Goal: Task Accomplishment & Management: Manage account settings

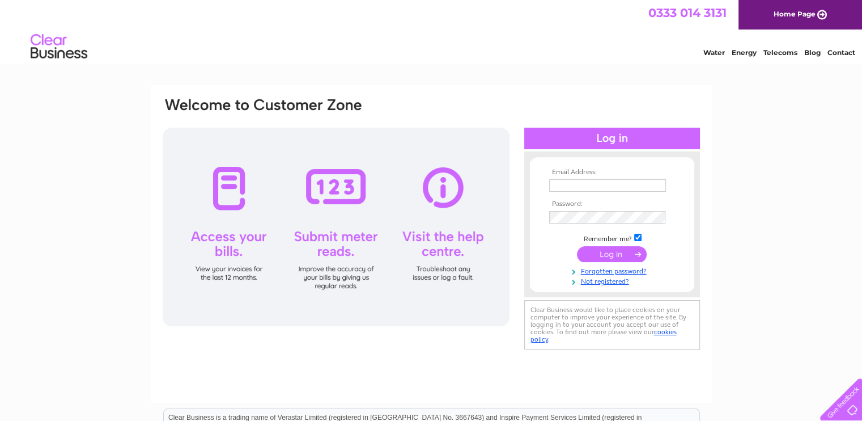
click at [577, 185] on input "text" at bounding box center [607, 185] width 117 height 12
type input "Bill@fife-mitsubishi.co.uk"
click at [614, 255] on input "submit" at bounding box center [612, 255] width 70 height 16
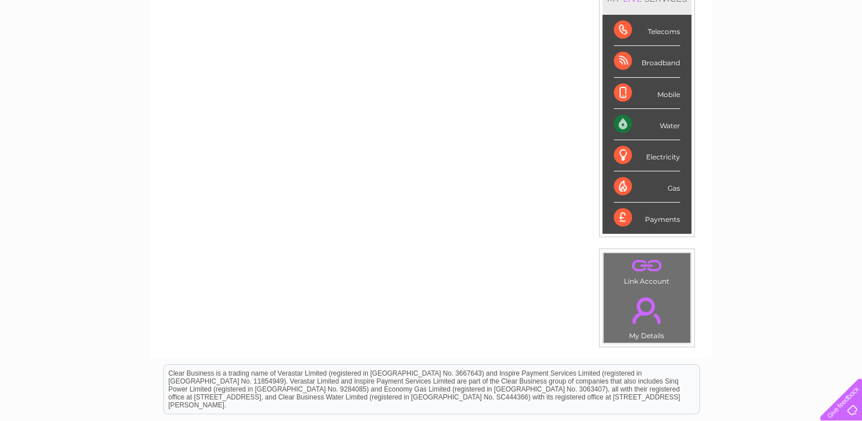
scroll to position [57, 0]
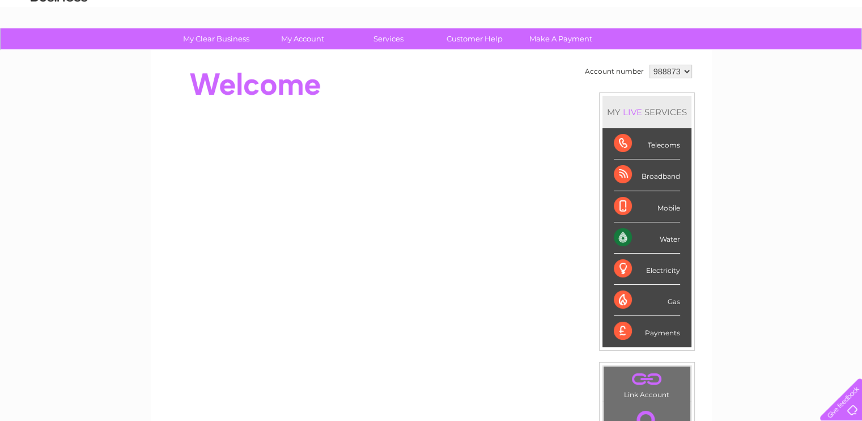
click at [620, 235] on div "Water" at bounding box center [647, 237] width 66 height 31
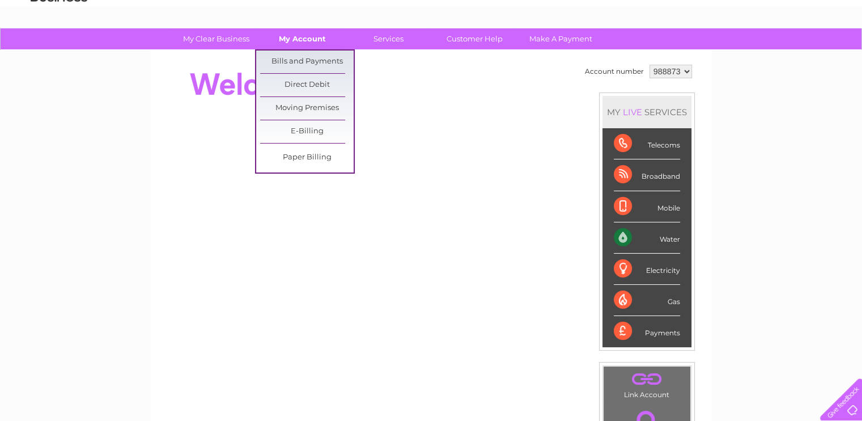
click at [298, 35] on link "My Account" at bounding box center [303, 38] width 94 height 21
click at [300, 58] on link "Bills and Payments" at bounding box center [307, 61] width 94 height 23
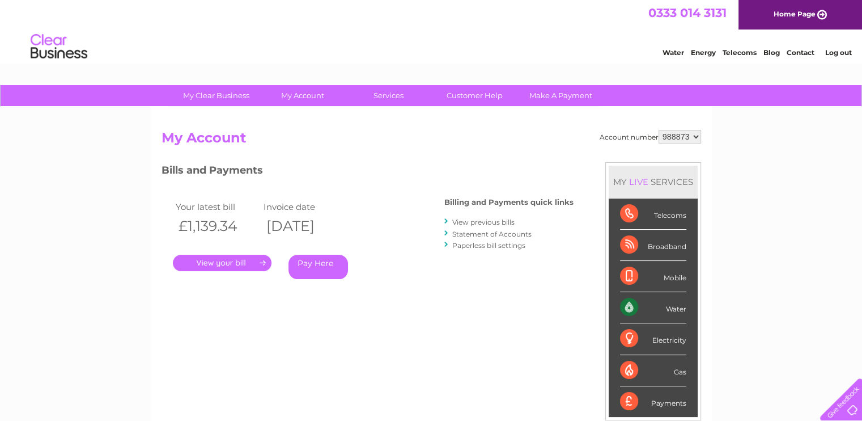
click at [223, 258] on link "." at bounding box center [222, 263] width 99 height 16
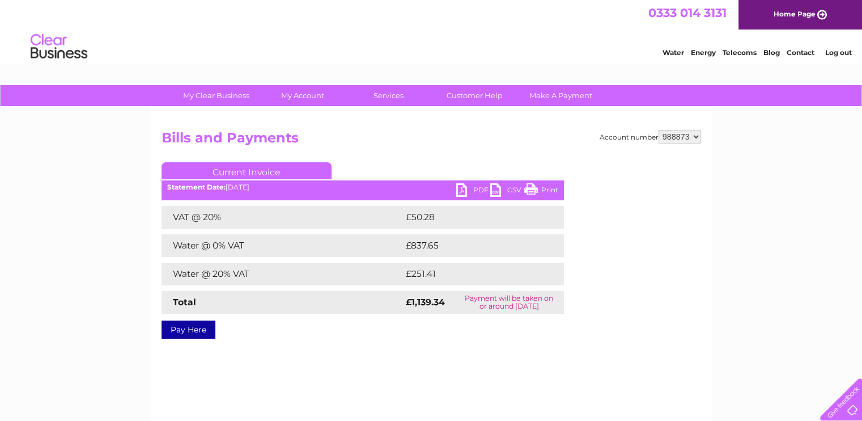
click at [468, 190] on link "PDF" at bounding box center [473, 191] width 34 height 16
click at [831, 51] on link "Log out" at bounding box center [838, 52] width 27 height 9
